Goal: Task Accomplishment & Management: Complete application form

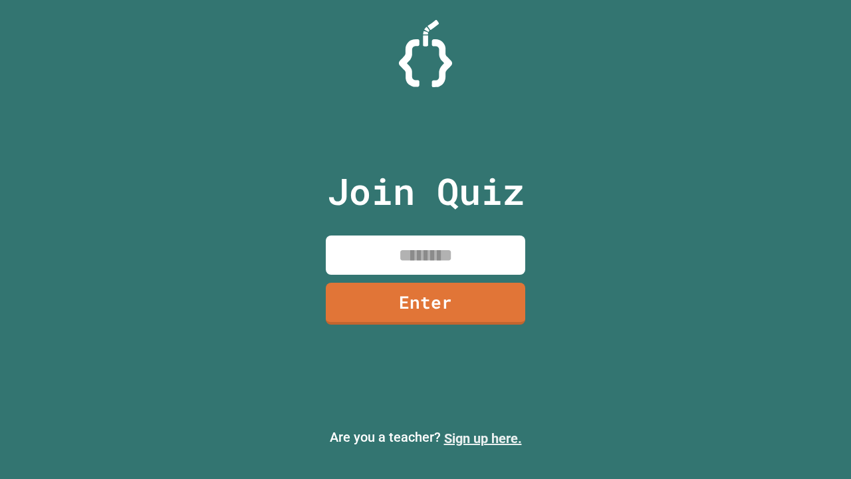
click at [483, 438] on link "Sign up here." at bounding box center [483, 438] width 78 height 16
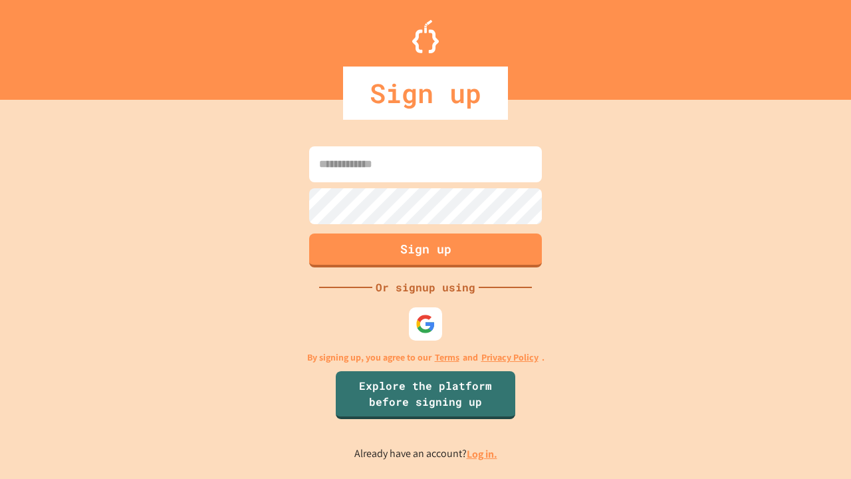
click at [483, 454] on link "Log in." at bounding box center [482, 454] width 31 height 14
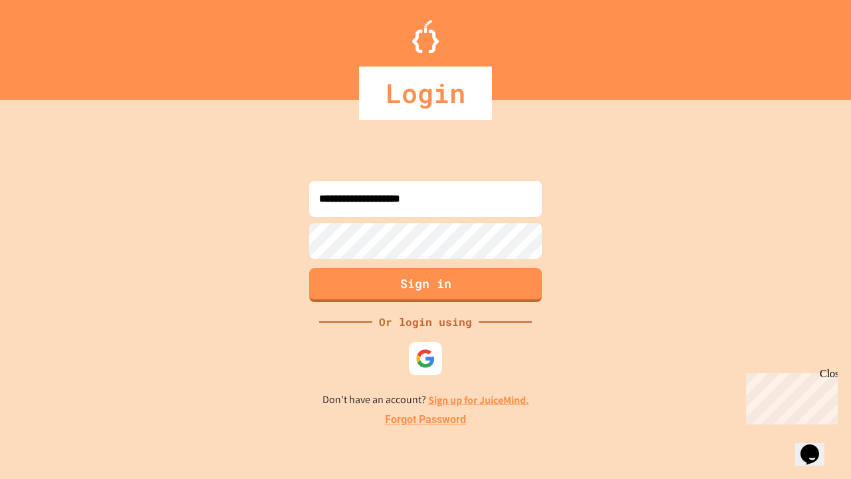
type input "**********"
